Goal: Task Accomplishment & Management: Manage account settings

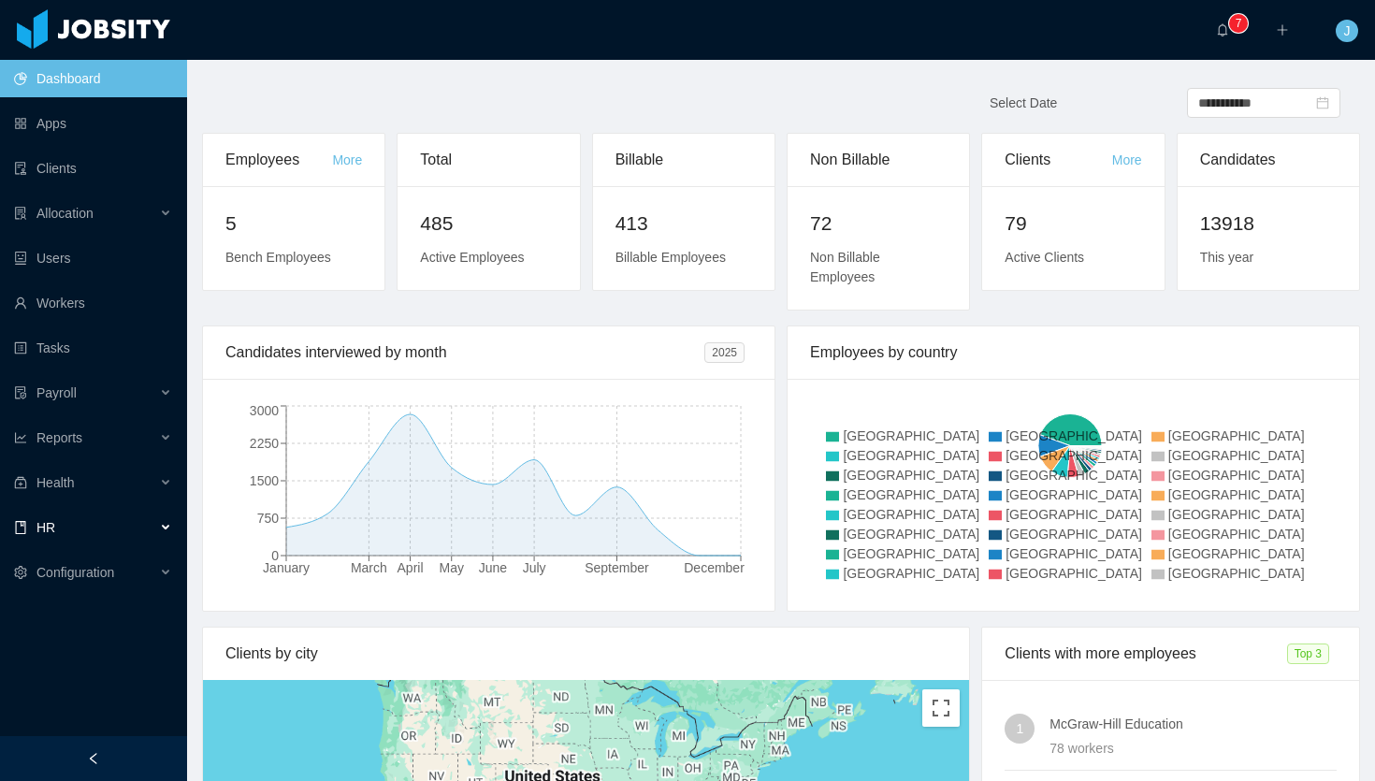
click at [89, 529] on div "HR" at bounding box center [93, 527] width 187 height 37
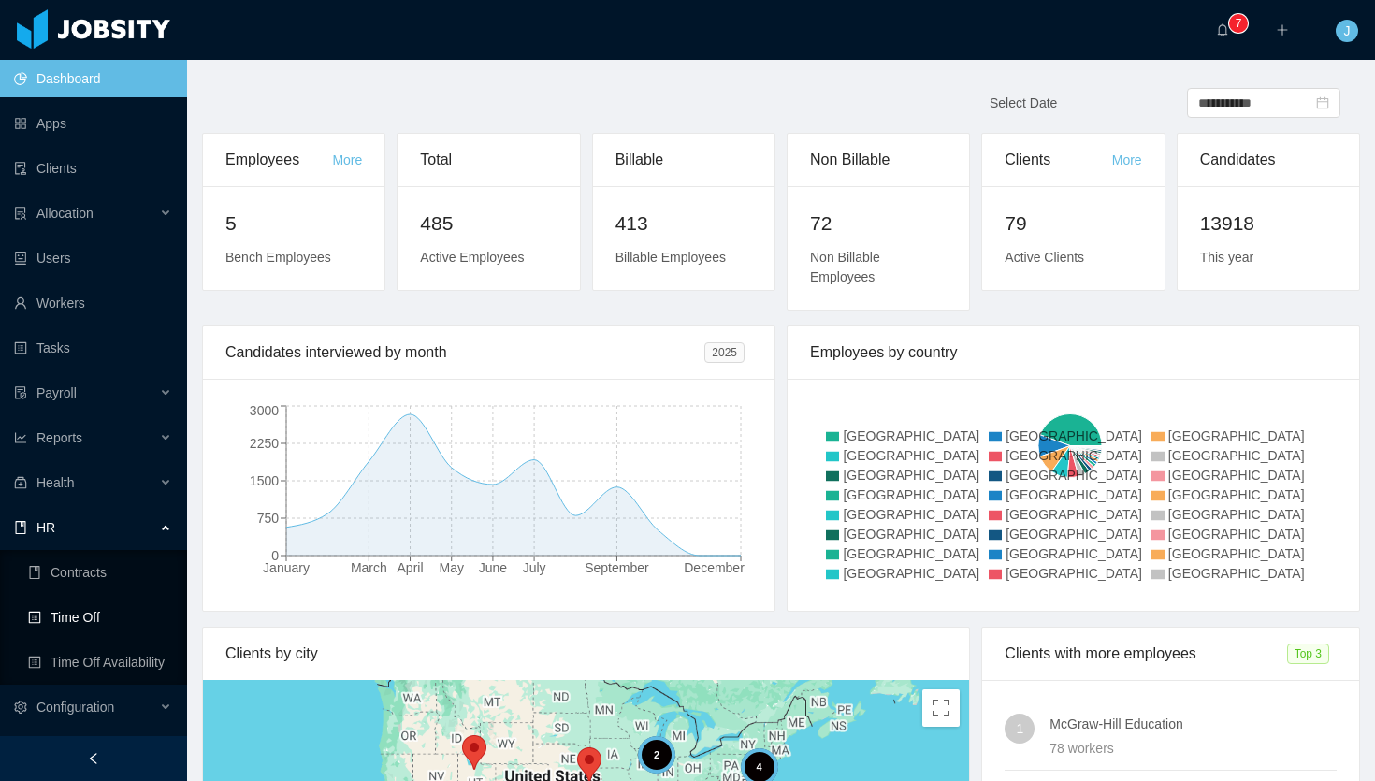
click at [105, 626] on link "Time Off" at bounding box center [100, 617] width 144 height 37
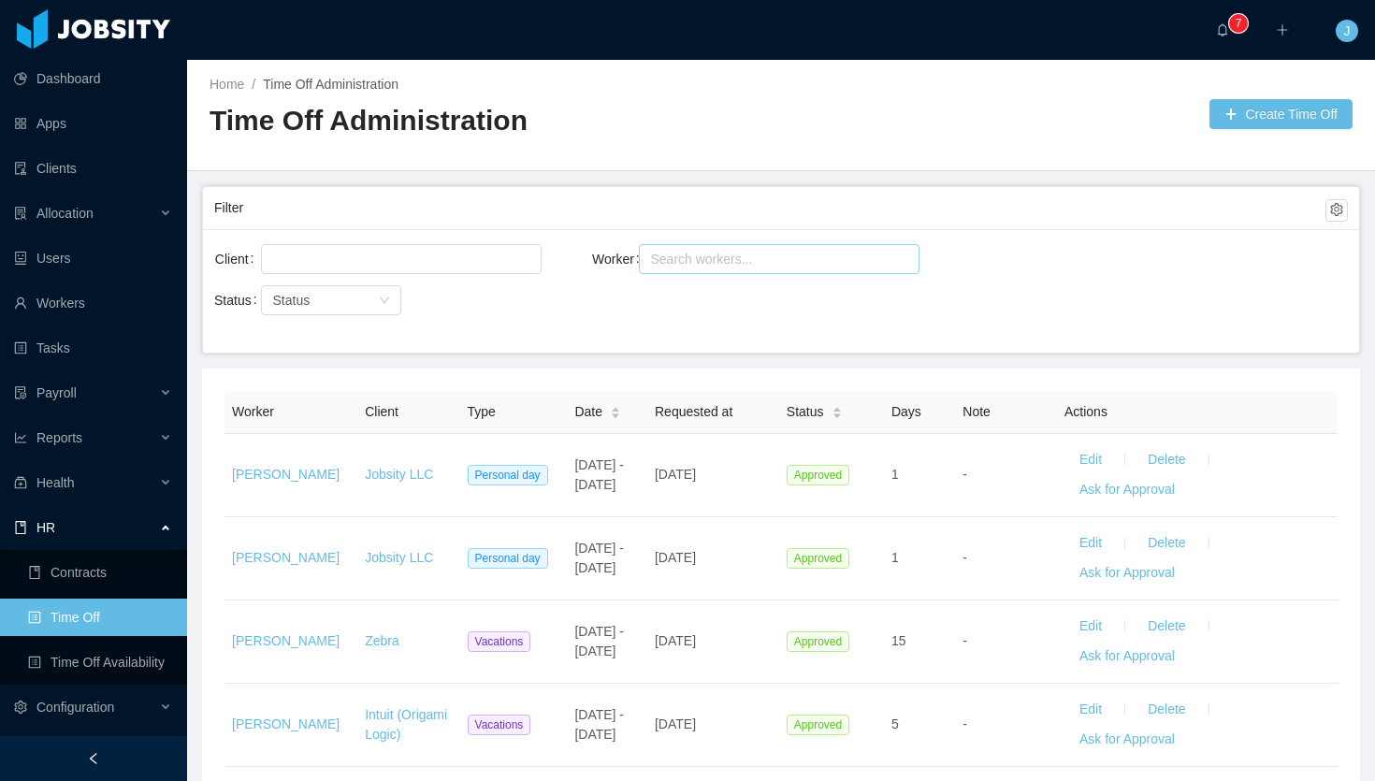
click at [722, 255] on div "Search workers..." at bounding box center [770, 259] width 241 height 19
type input "**********"
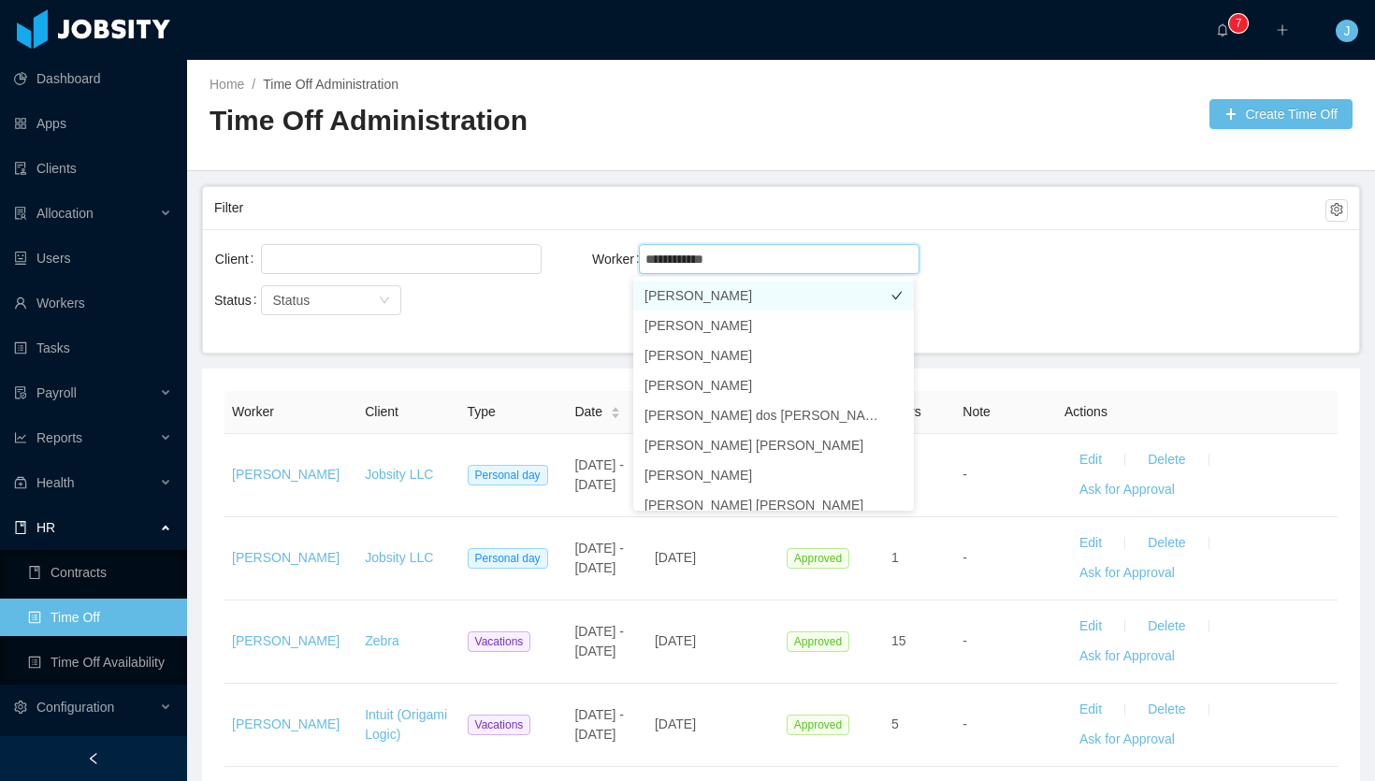
click at [711, 294] on li "Carlos Arauz" at bounding box center [773, 296] width 281 height 30
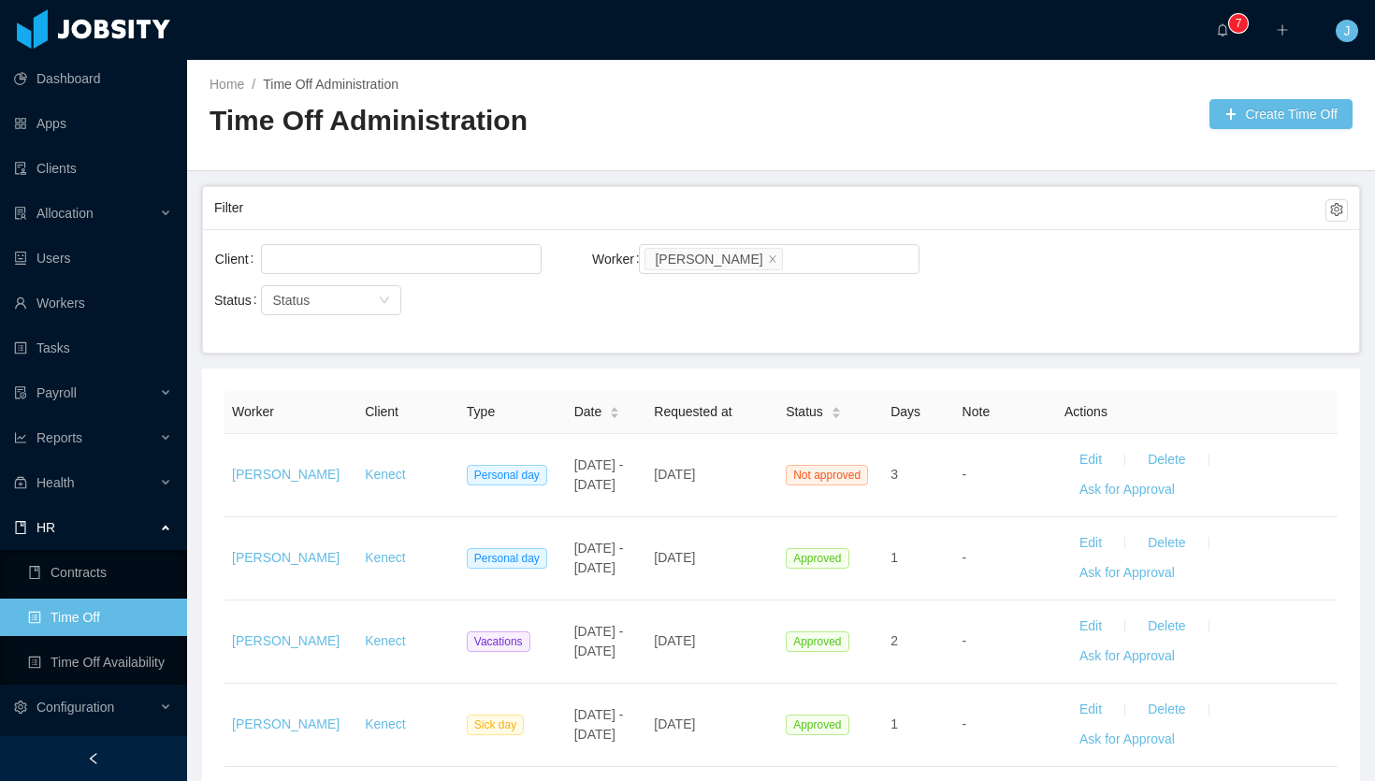
click at [1101, 235] on div "Client Worker Search workers... Carlos Arauz Status Status" at bounding box center [781, 290] width 1156 height 123
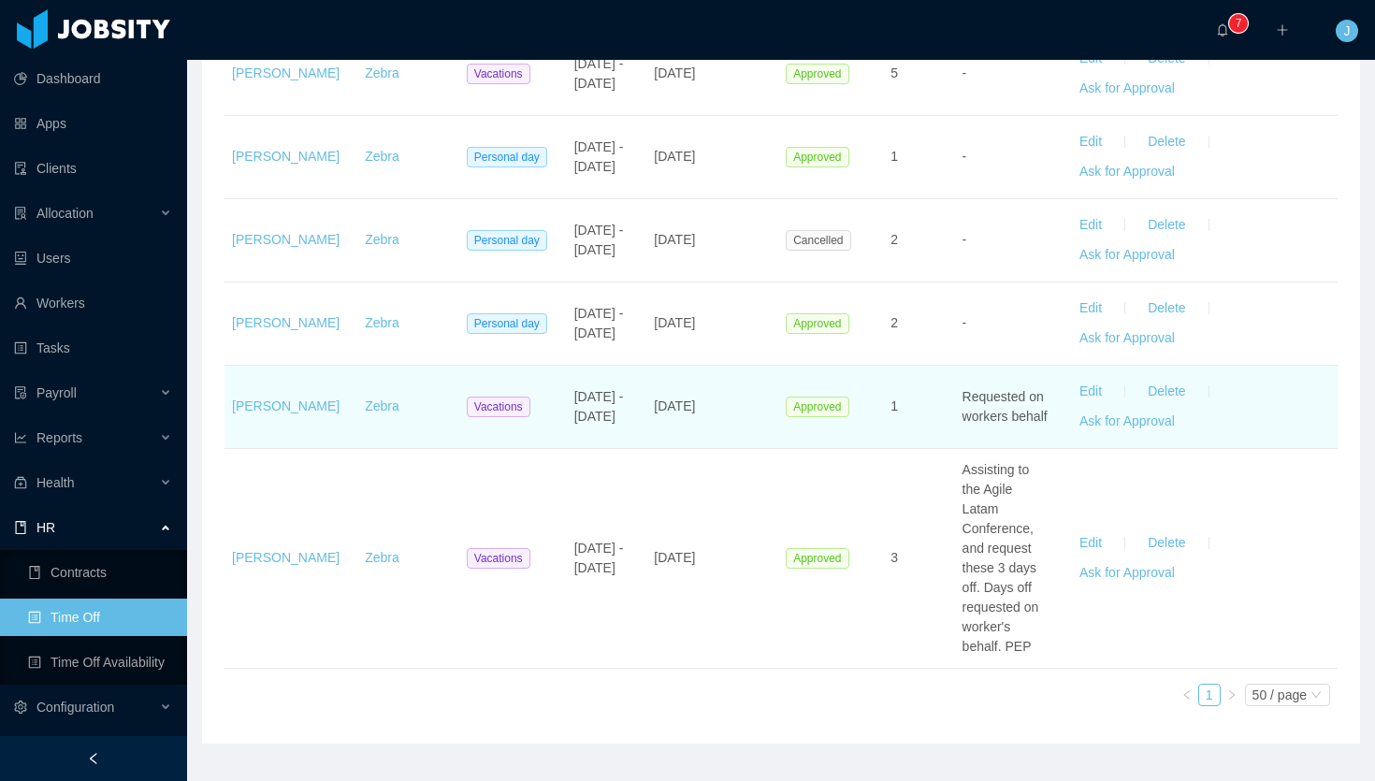
scroll to position [2978, 0]
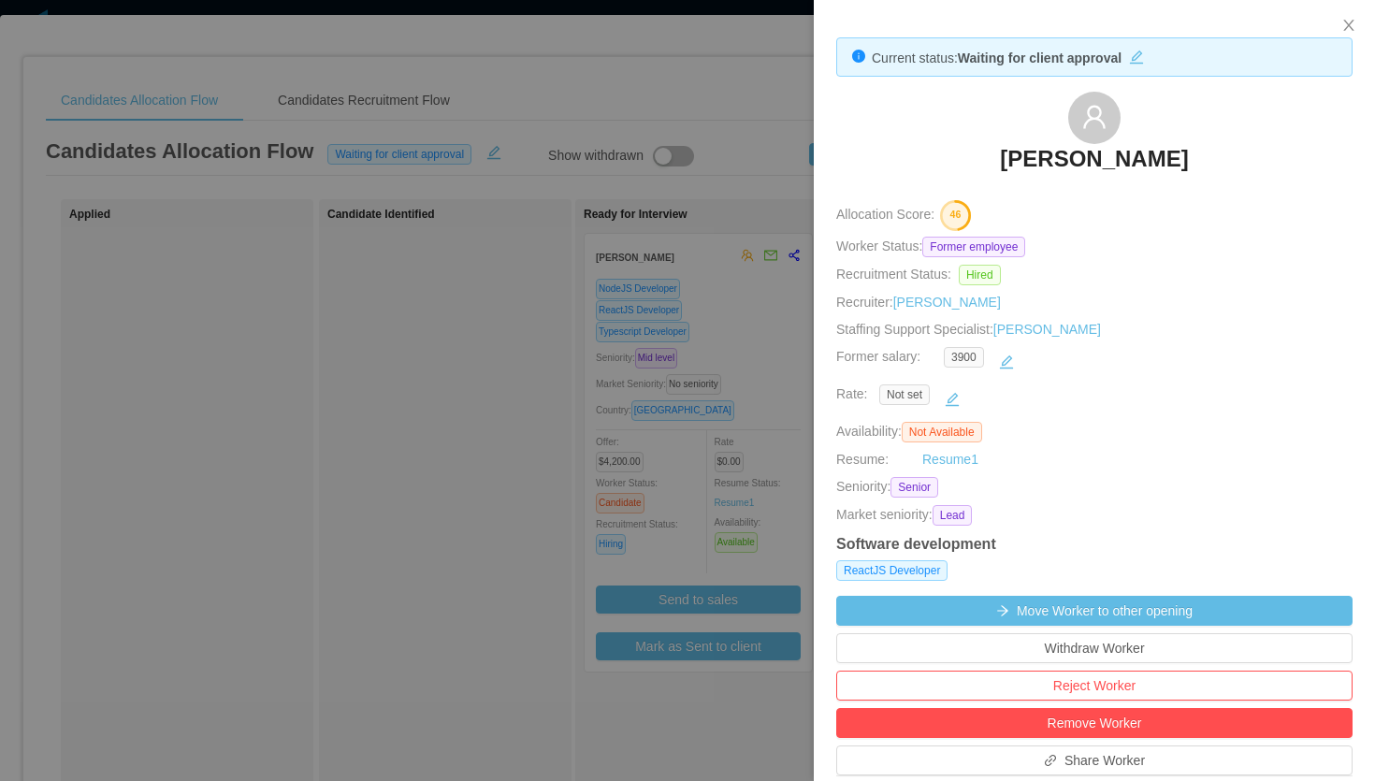
scroll to position [56, 0]
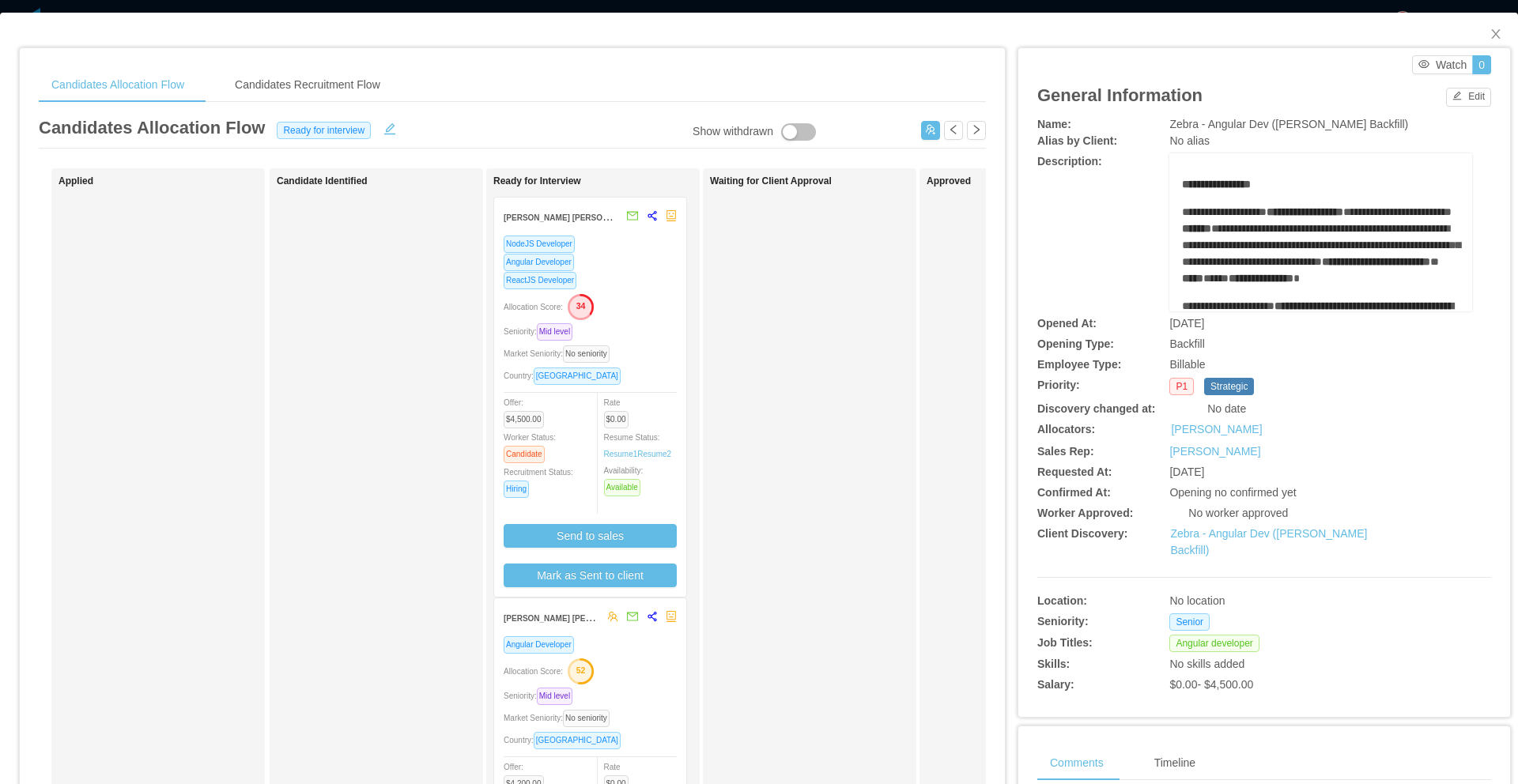
click at [647, 326] on div "Seniority: Mid level" at bounding box center [590, 332] width 173 height 19
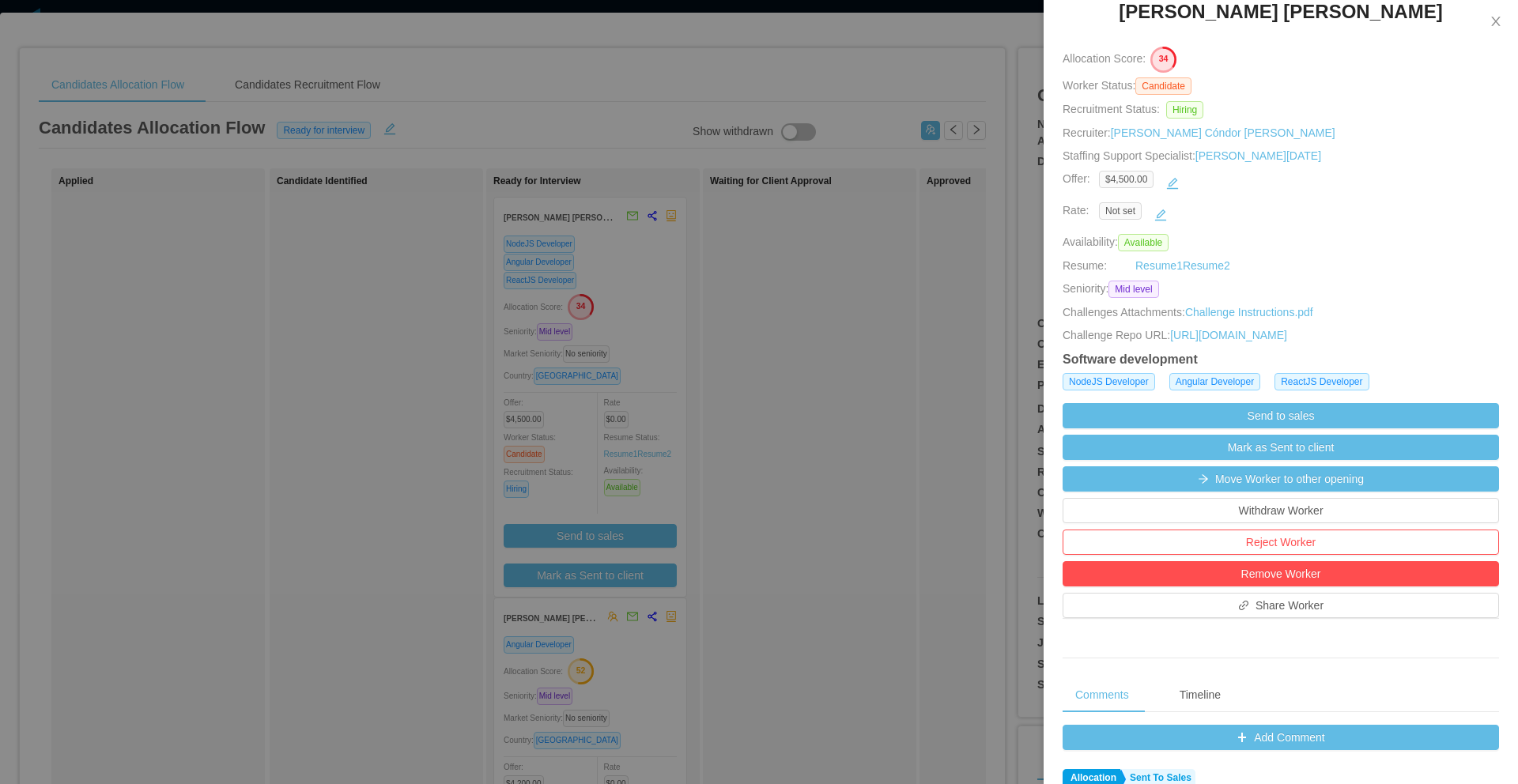
scroll to position [95, 0]
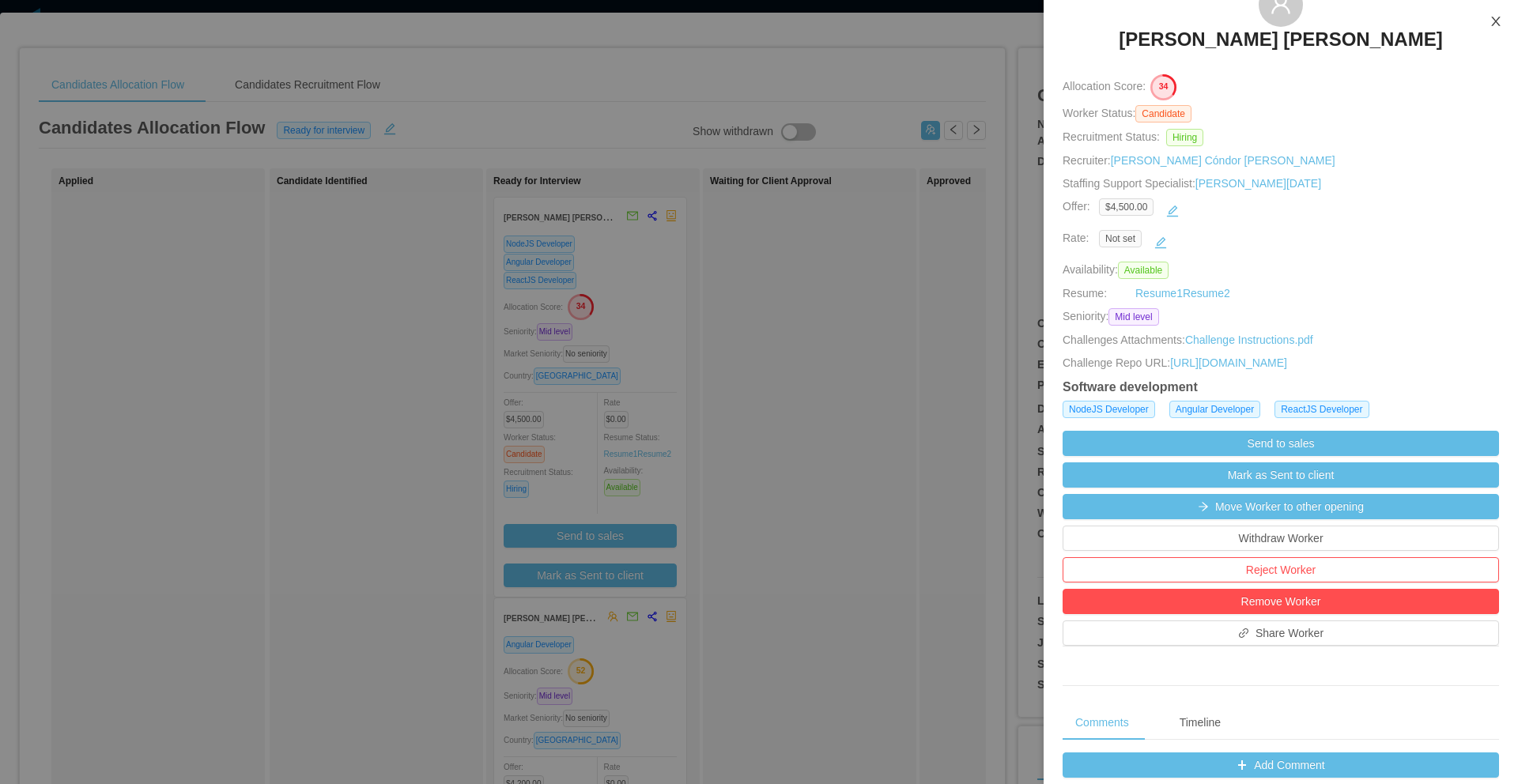
click at [1492, 28] on icon "icon: close" at bounding box center [1495, 21] width 13 height 13
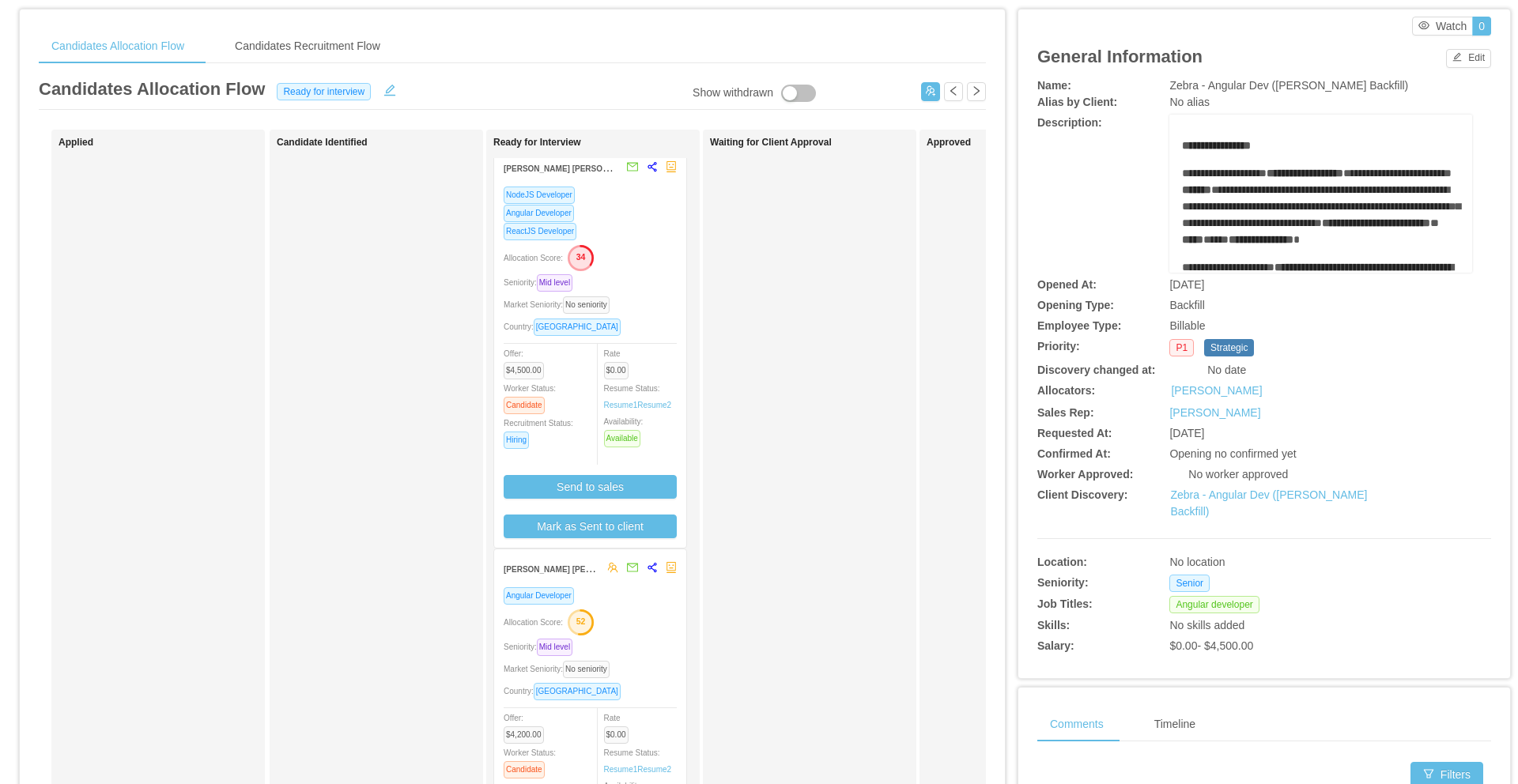
scroll to position [62, 0]
